Goal: Task Accomplishment & Management: Manage account settings

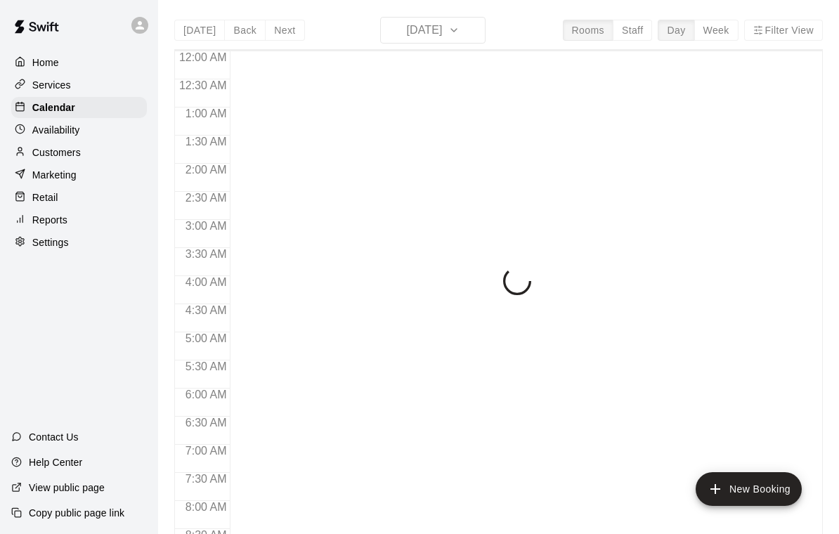
scroll to position [590, 0]
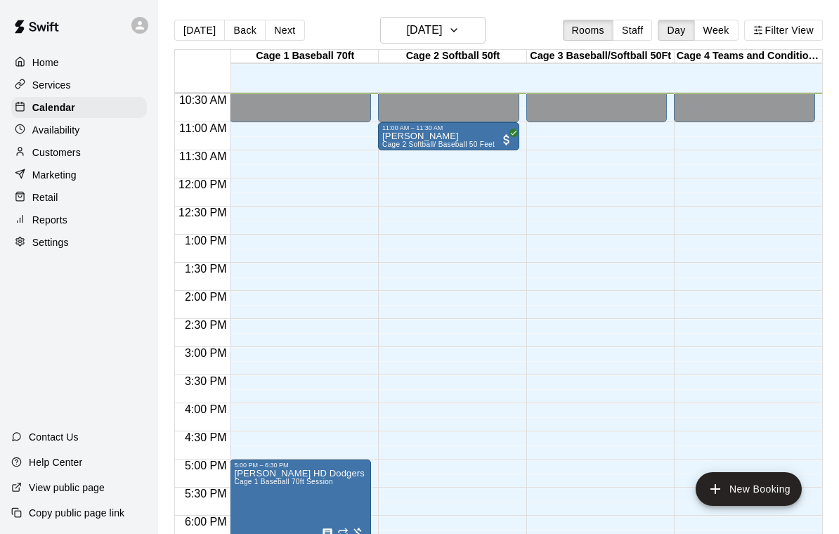
click at [550, 294] on div "12:00 AM – 11:00 AM Closed 6:30 PM – 8:00 PM Brent Lightfeldt (BLITZ) Cage 1 Ba…" at bounding box center [596, 178] width 141 height 1349
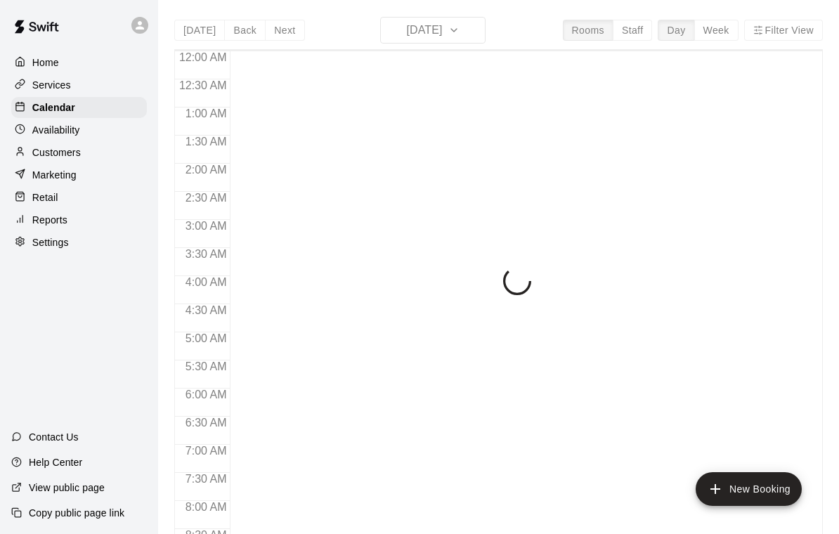
scroll to position [590, 0]
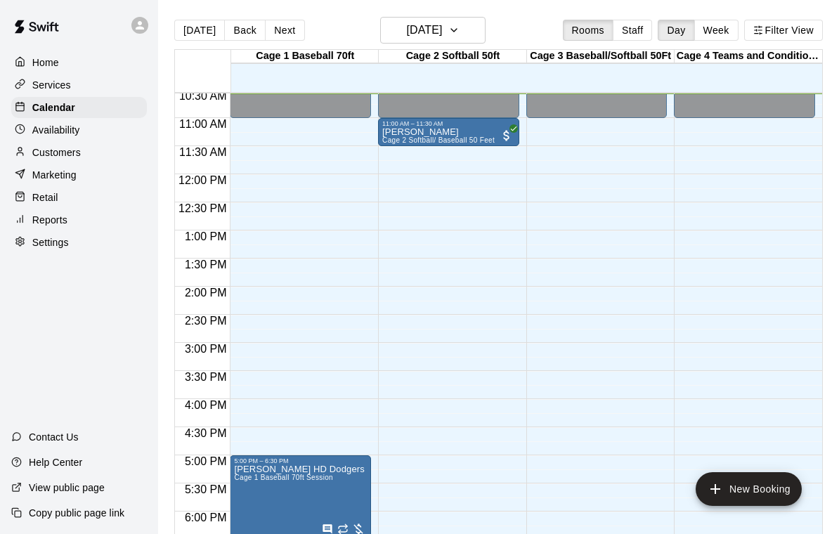
click at [507, 352] on div "12:00 AM – 11:00 AM Closed 11:00 AM – 11:30 AM Justin Grover Cage 2 Softball/ B…" at bounding box center [448, 174] width 141 height 1349
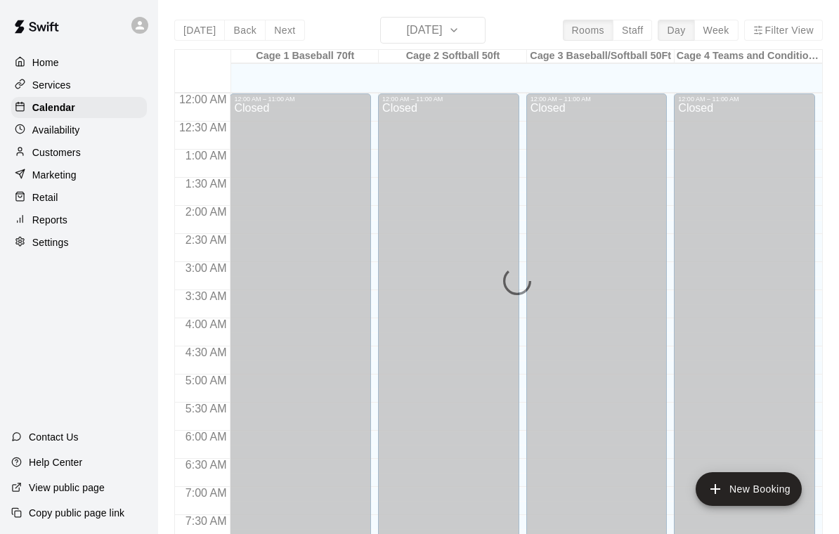
scroll to position [604, 0]
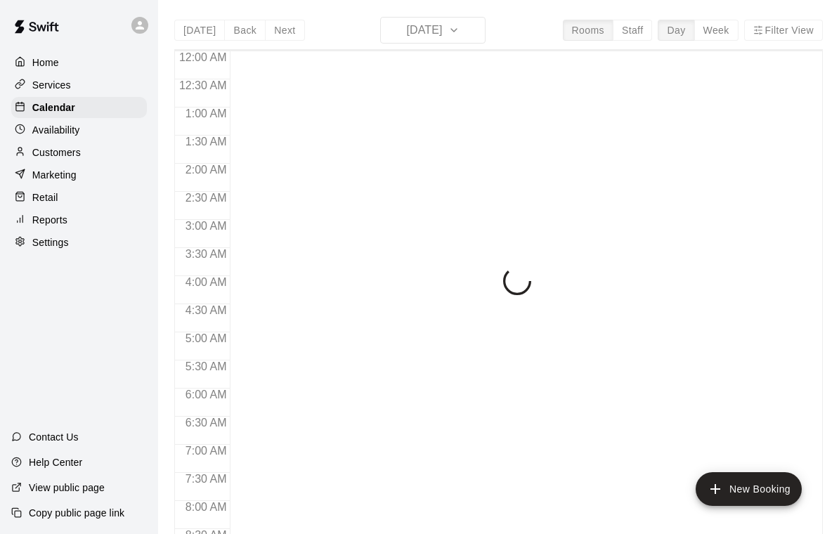
scroll to position [604, 0]
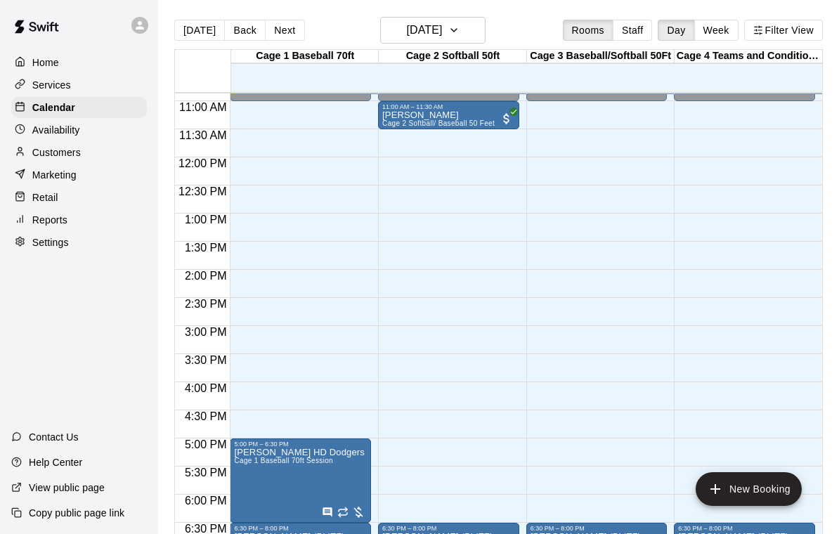
click at [400, 115] on p "[PERSON_NAME]" at bounding box center [438, 115] width 112 height 0
click at [401, 134] on icon "edit" at bounding box center [397, 131] width 17 height 17
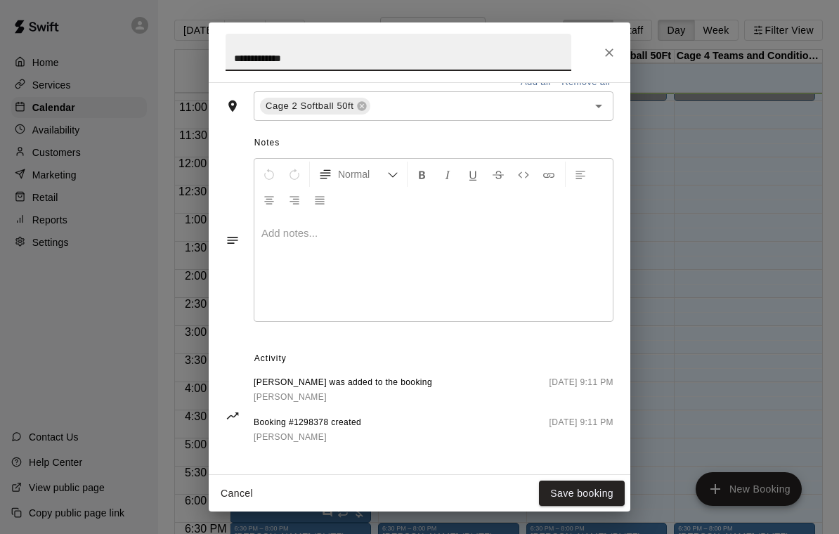
scroll to position [351, 0]
click at [606, 60] on button "Close" at bounding box center [609, 52] width 25 height 25
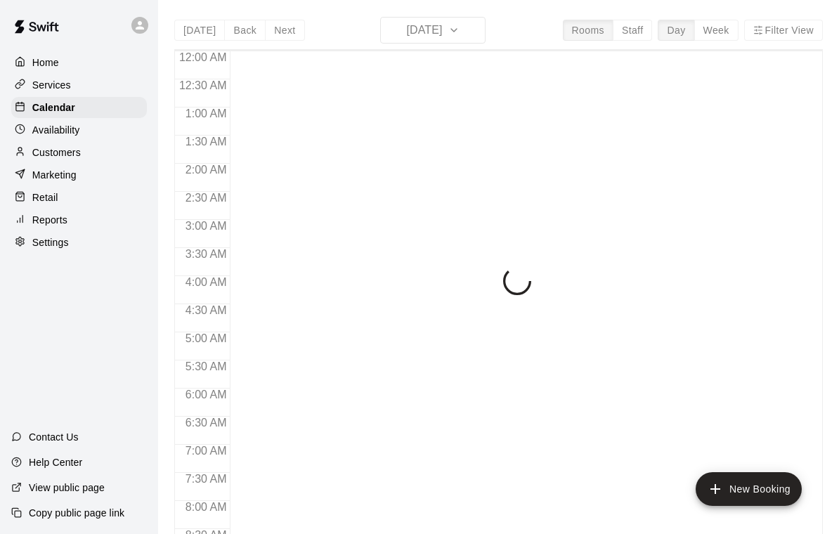
scroll to position [612, 0]
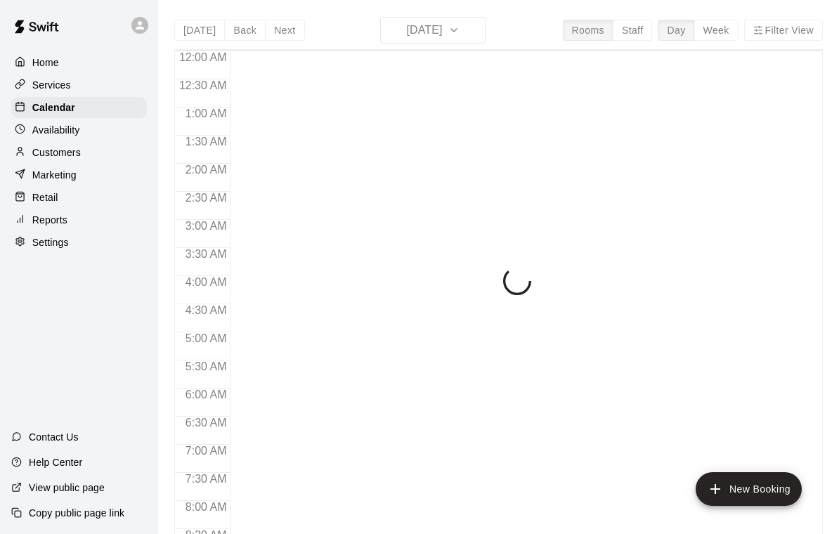
scroll to position [626, 0]
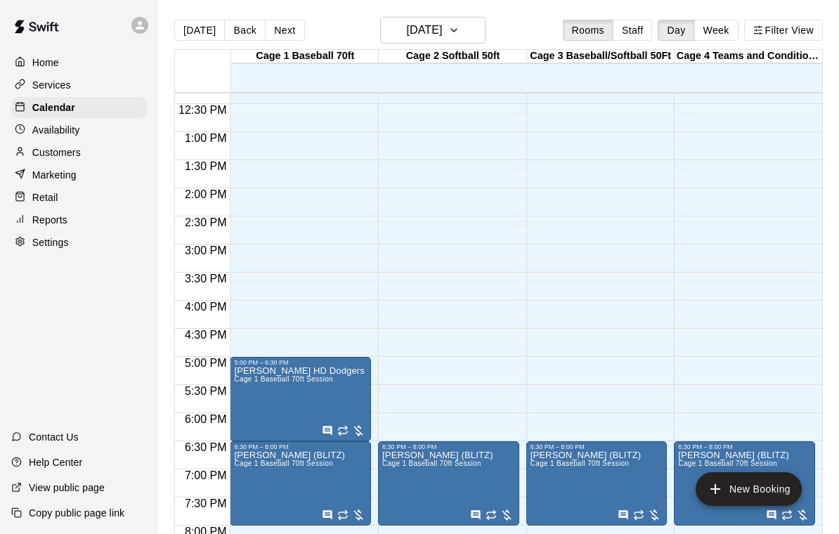
scroll to position [691, 0]
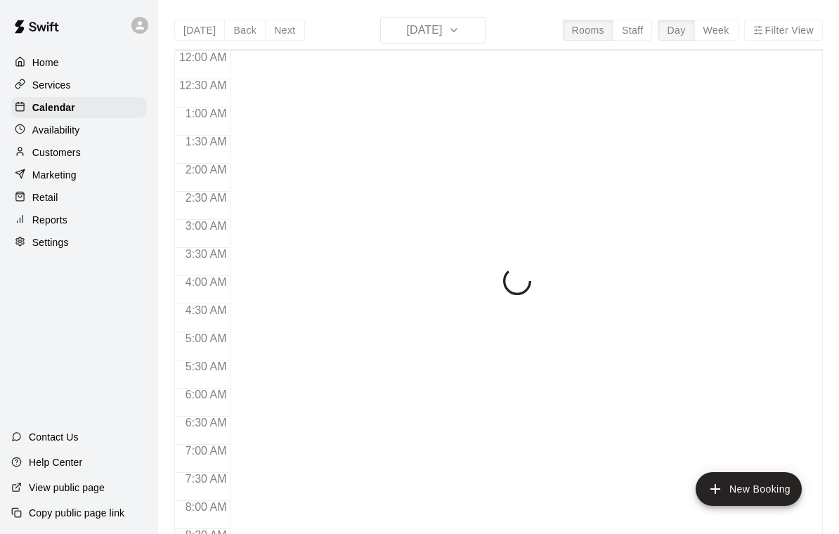
scroll to position [628, 0]
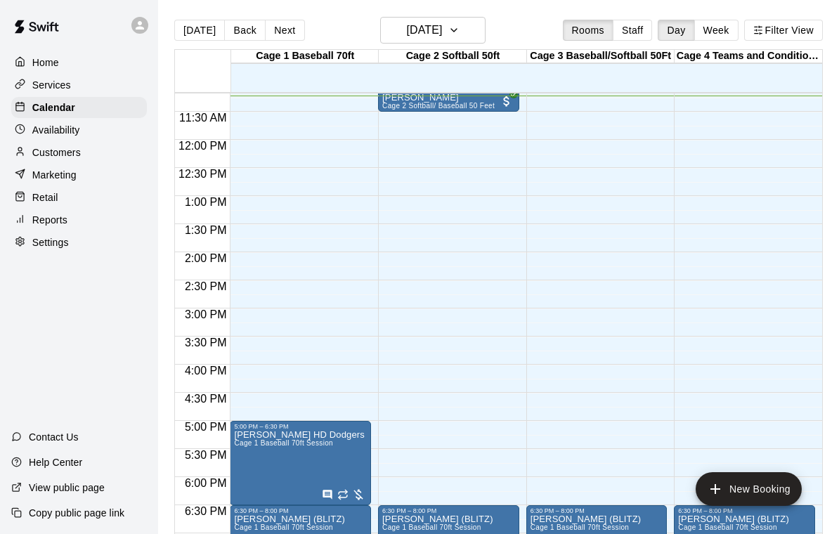
click at [457, 119] on div "12:00 AM – 11:00 AM Closed 11:00 AM – 11:30 AM Justin Grover Cage 2 Softball/ B…" at bounding box center [448, 139] width 141 height 1349
click at [443, 107] on span "Cage 2 Softball/ Baseball 50 Feet" at bounding box center [438, 106] width 112 height 8
click at [391, 116] on icon "edit" at bounding box center [397, 117] width 17 height 17
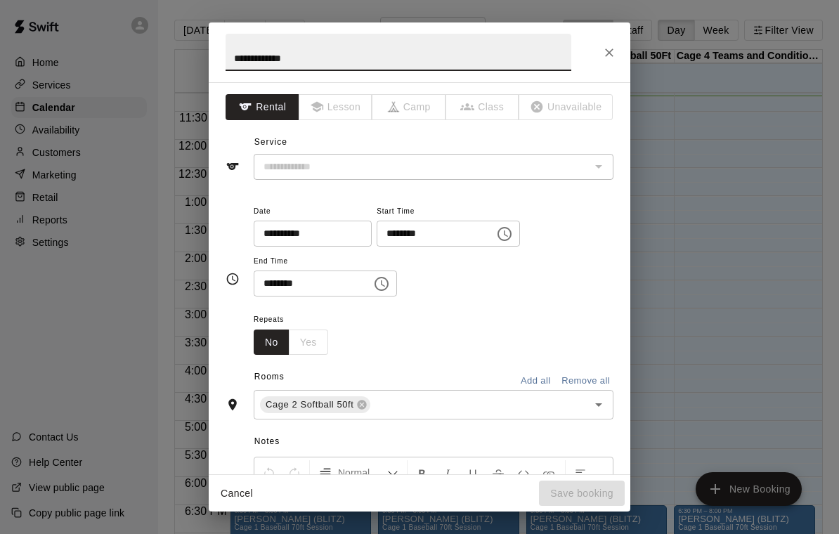
type input "**********"
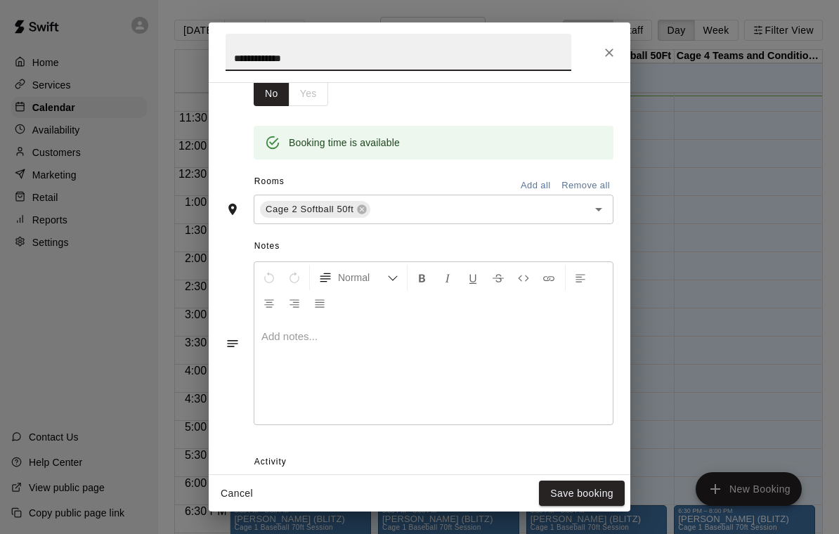
scroll to position [254, 0]
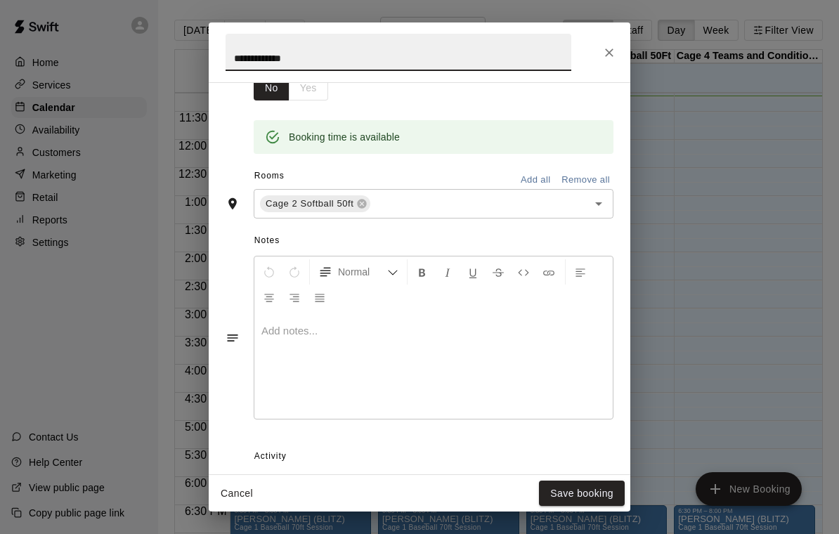
click at [490, 209] on input "text" at bounding box center [469, 204] width 195 height 18
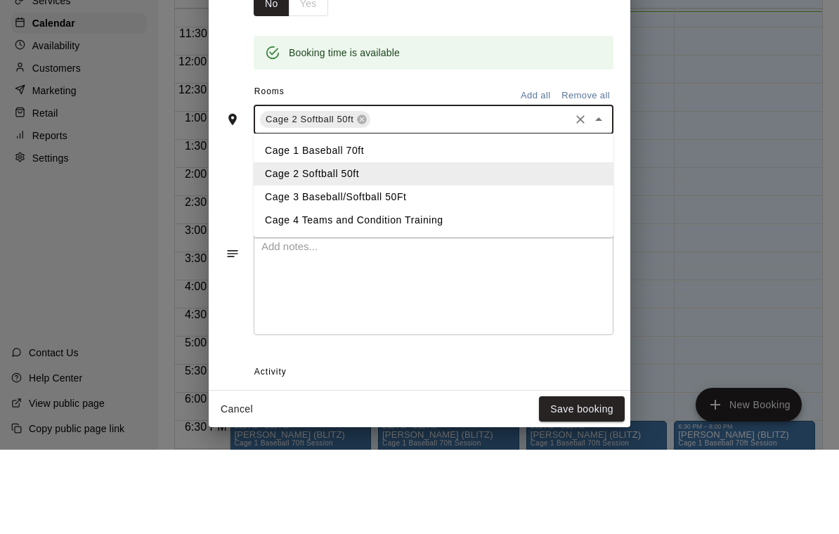
click at [345, 223] on li "Cage 1 Baseball 70ft" at bounding box center [434, 234] width 360 height 23
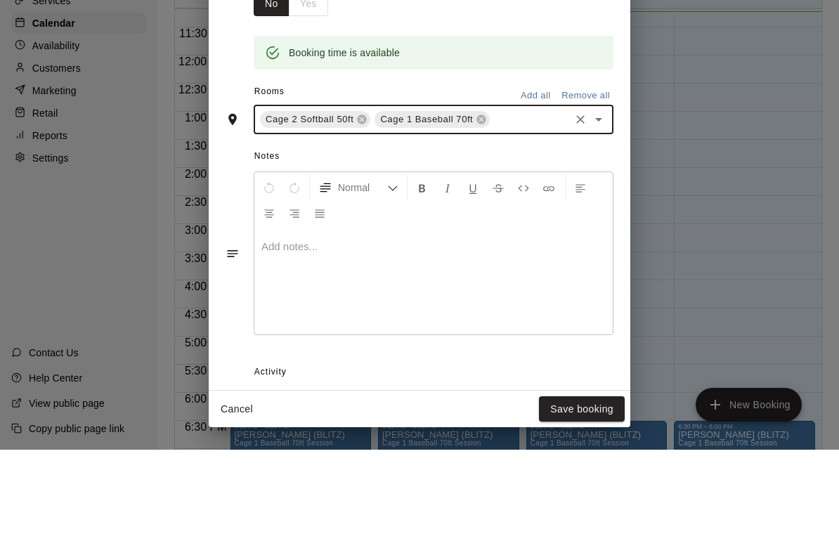
click at [363, 200] on icon at bounding box center [362, 204] width 9 height 9
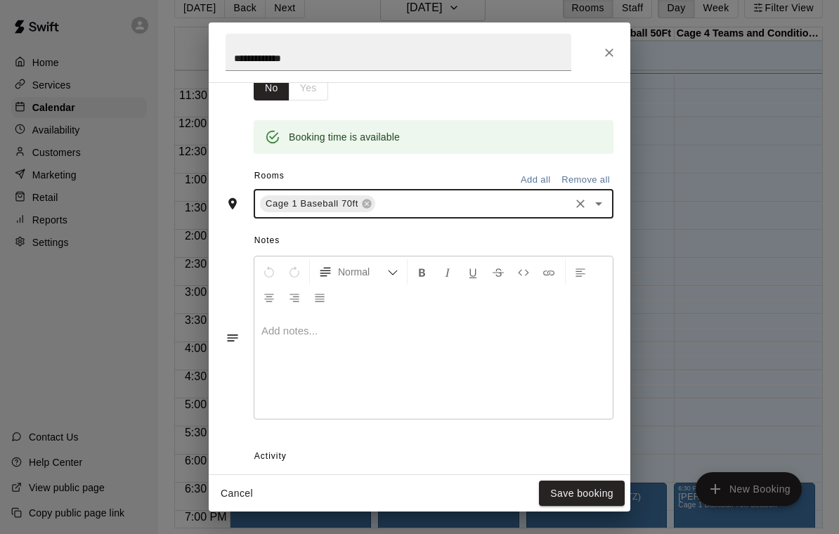
click at [581, 495] on button "Save booking" at bounding box center [582, 494] width 86 height 26
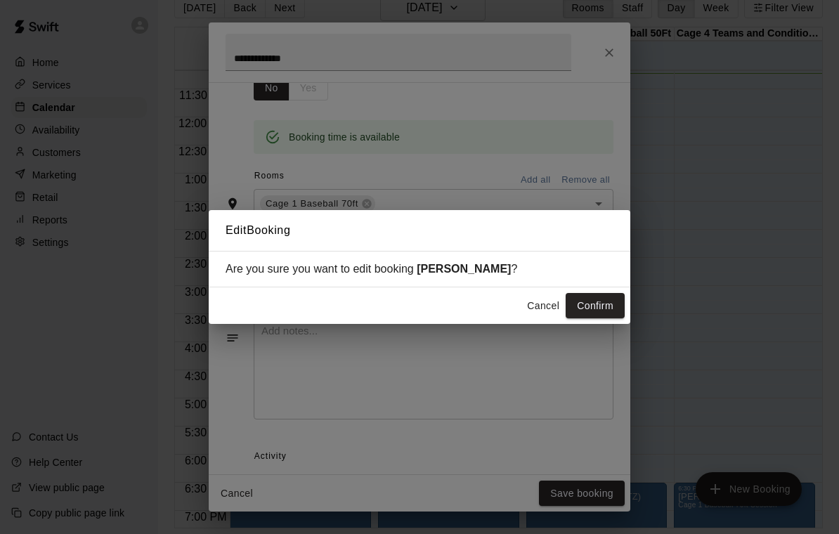
click at [586, 306] on button "Confirm" at bounding box center [595, 306] width 59 height 26
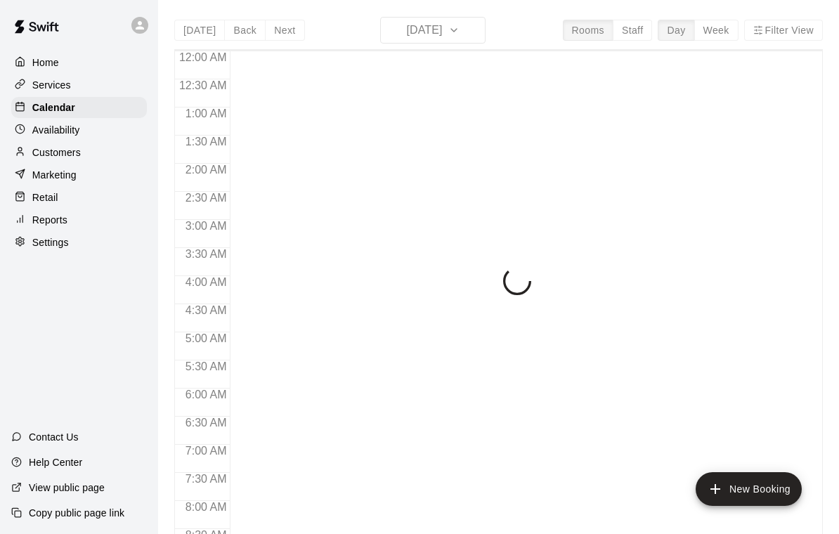
scroll to position [639, 0]
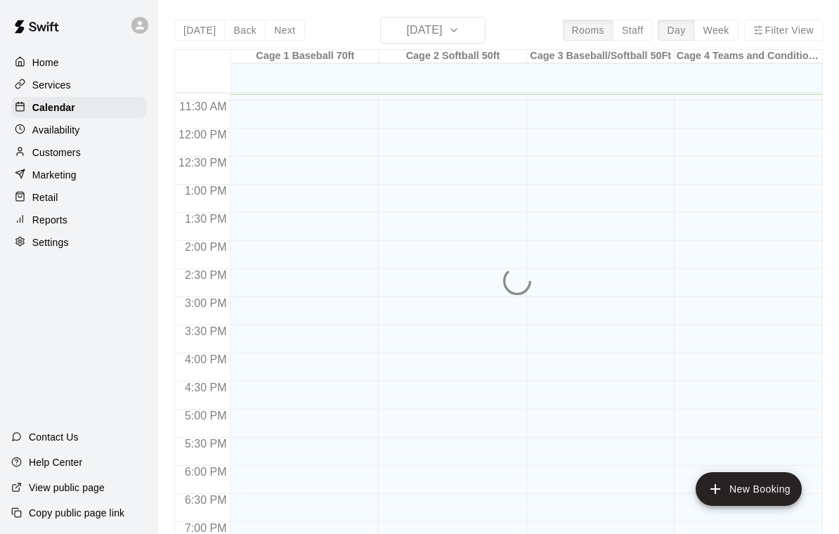
click at [600, 304] on div "12:00 AM – 11:00 AM Closed 9:00 PM – 11:59 PM Closed" at bounding box center [596, 128] width 141 height 1349
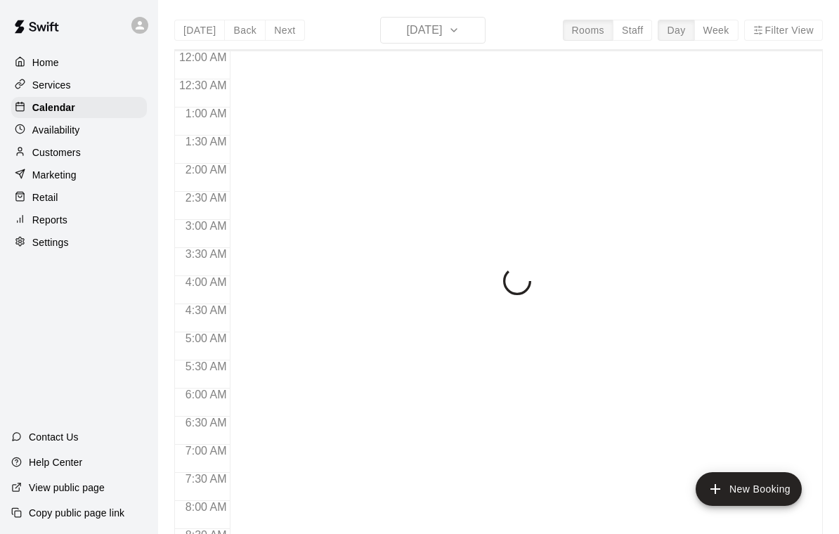
scroll to position [639, 0]
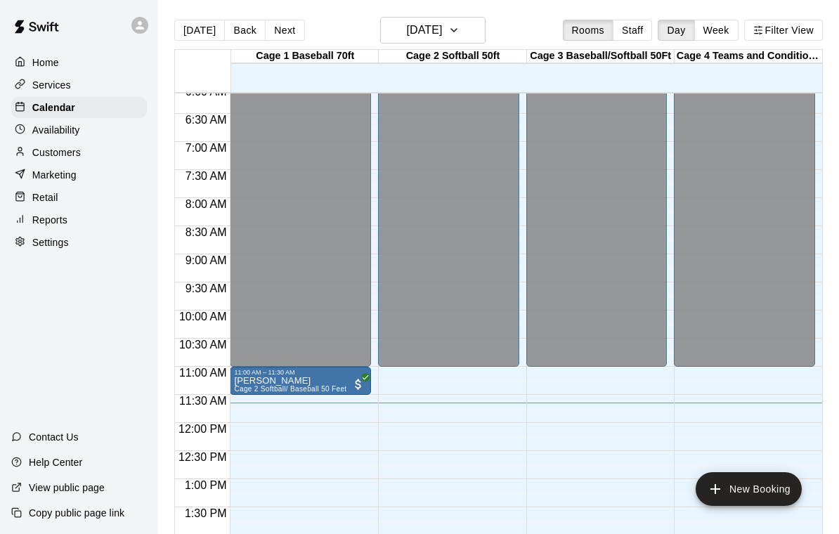
scroll to position [339, 0]
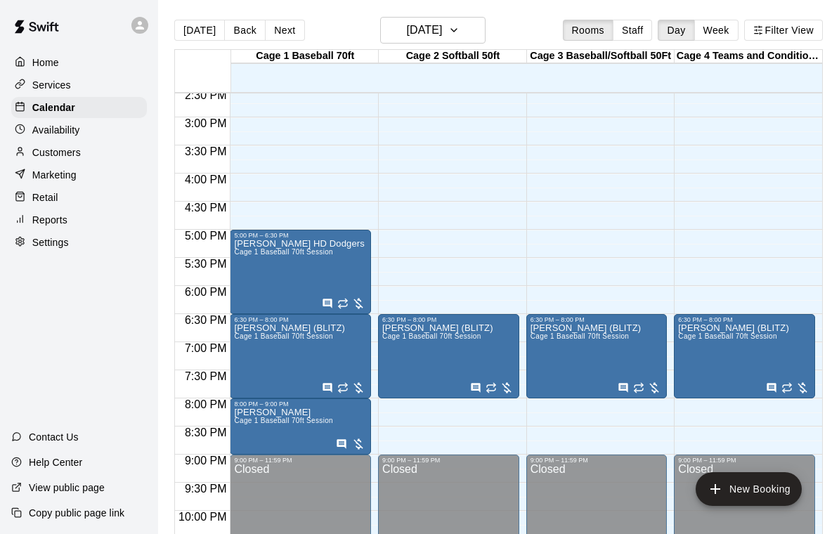
scroll to position [819, 0]
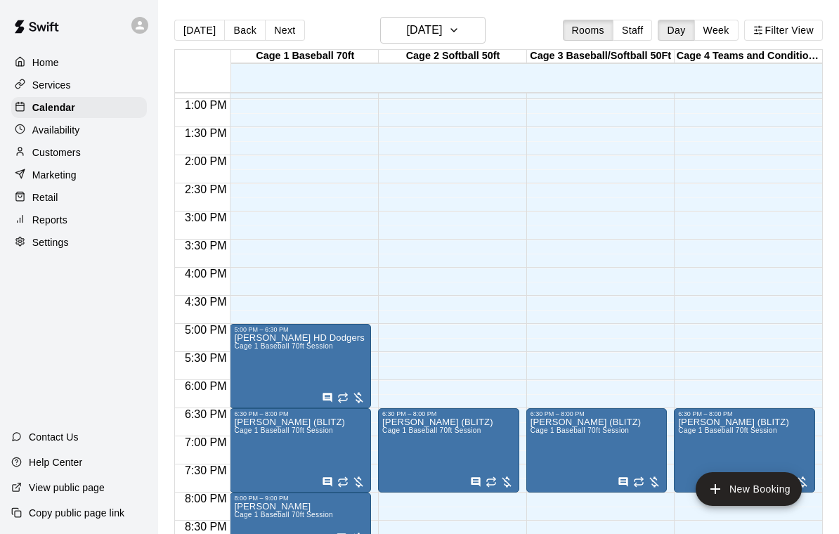
scroll to position [722, 0]
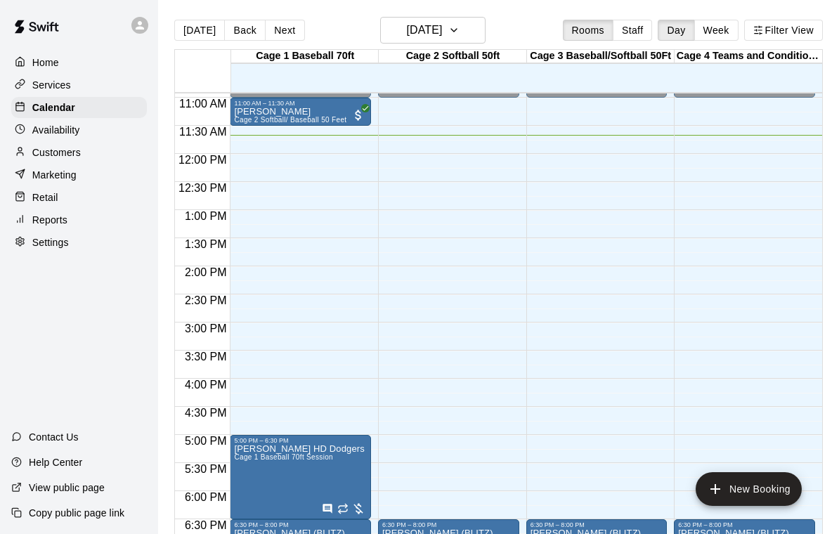
scroll to position [613, 0]
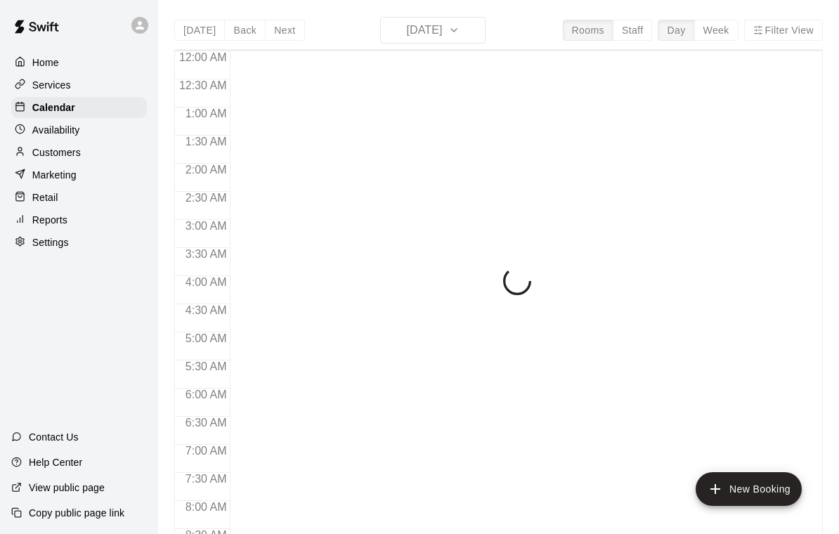
scroll to position [657, 0]
